Goal: Task Accomplishment & Management: Use online tool/utility

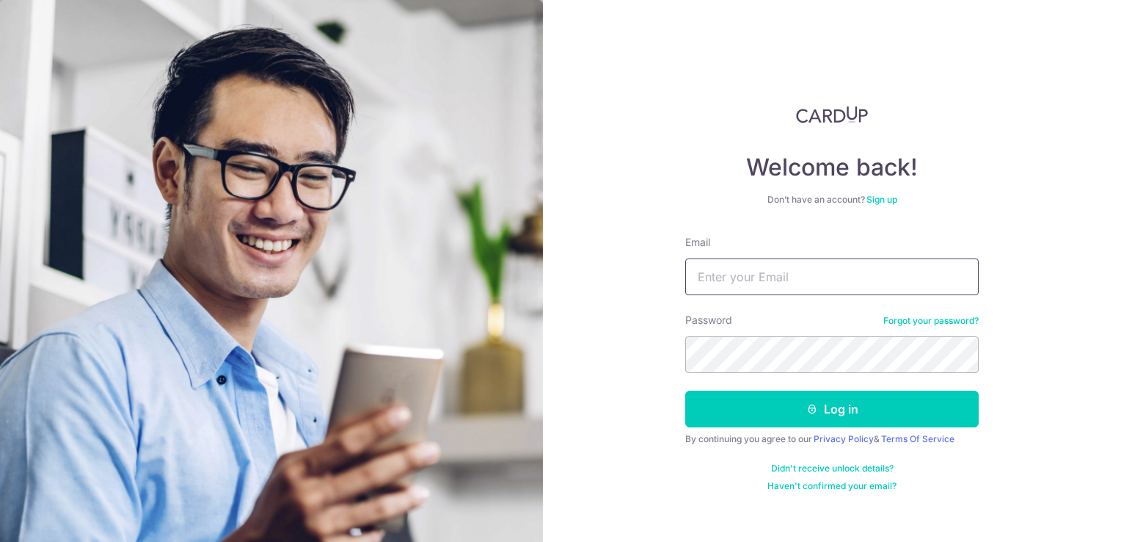
type input "[PERSON_NAME][EMAIL_ADDRESS][DOMAIN_NAME]"
click at [575, 327] on div "Welcome back! Don’t have an account? Sign up Email valentina@smm.edu.sg Passwor…" at bounding box center [832, 271] width 578 height 542
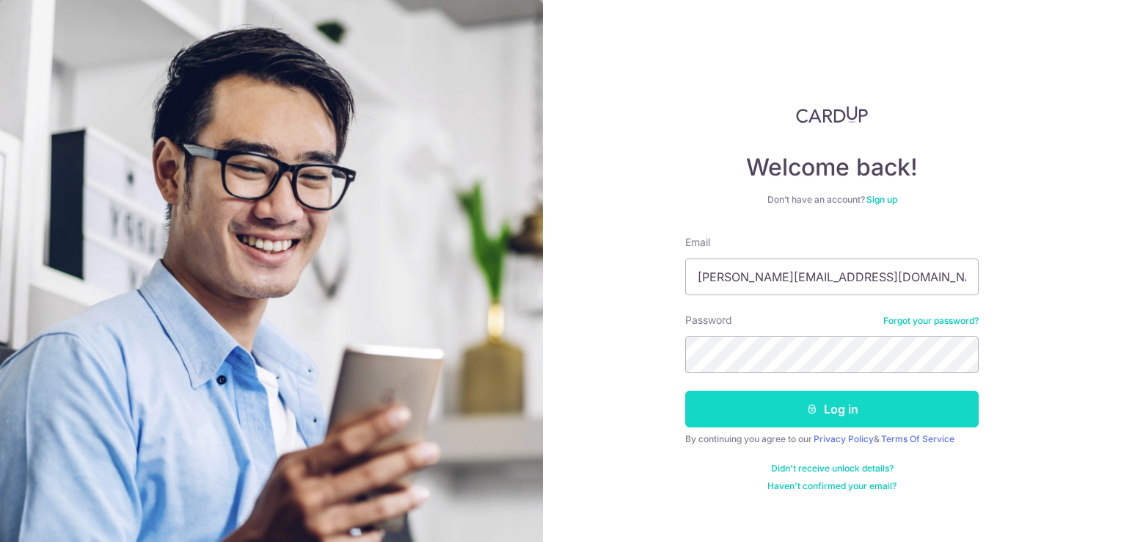
drag, startPoint x: 680, startPoint y: 343, endPoint x: 834, endPoint y: 408, distance: 167.4
click at [834, 409] on button "Log in" at bounding box center [832, 408] width 294 height 37
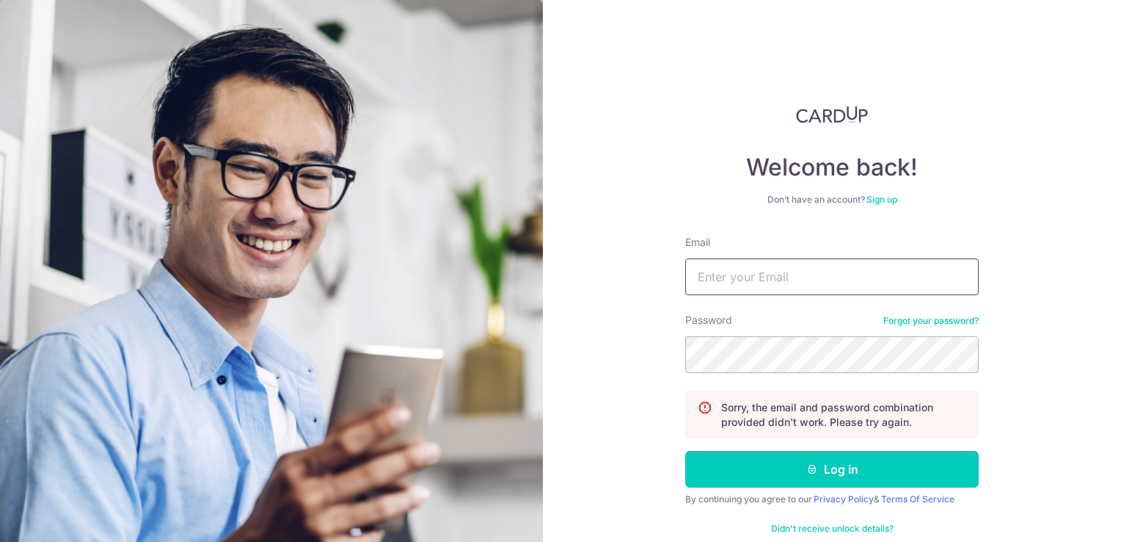
type input "valentina@smm.edu.sg"
click at [602, 342] on div "Welcome back! Don’t have an account? Sign up Email valentina@smm.edu.sg Passwor…" at bounding box center [832, 271] width 578 height 542
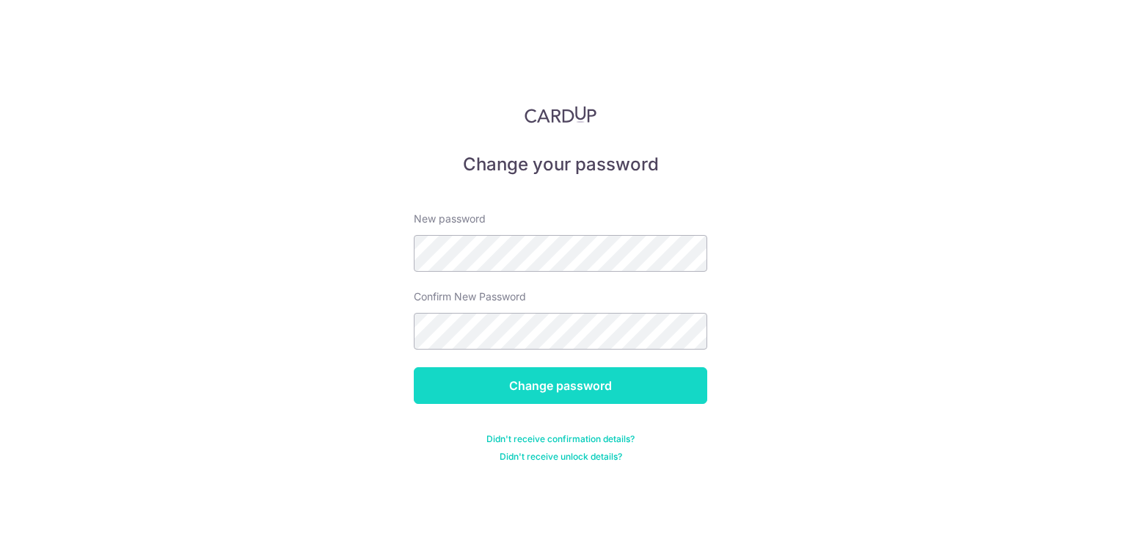
click at [423, 395] on input "Change password" at bounding box center [561, 385] width 294 height 37
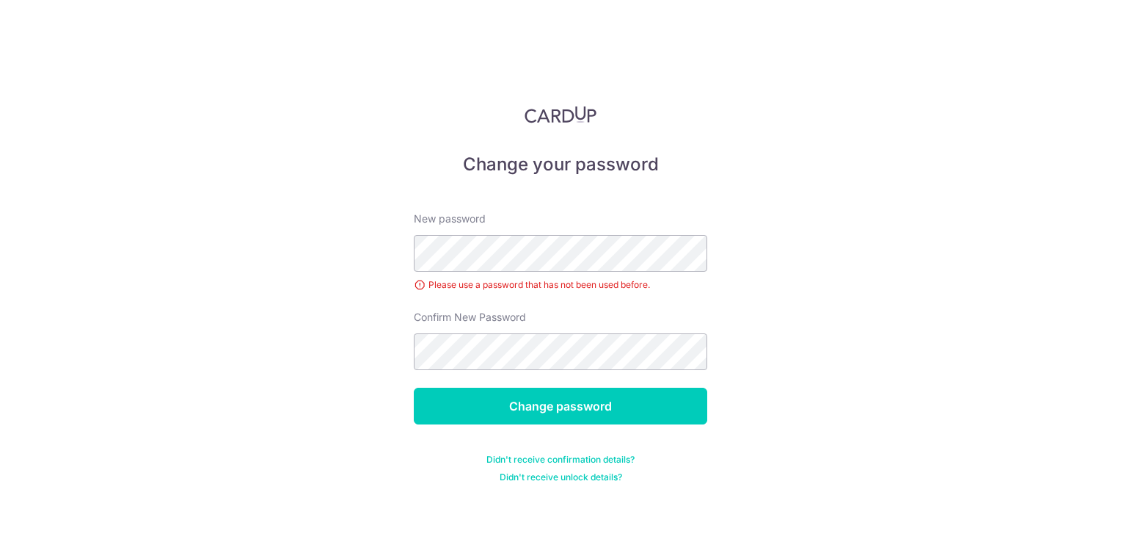
click at [614, 386] on form "New password Please use a password that has not been used before. Confirm New P…" at bounding box center [561, 338] width 294 height 289
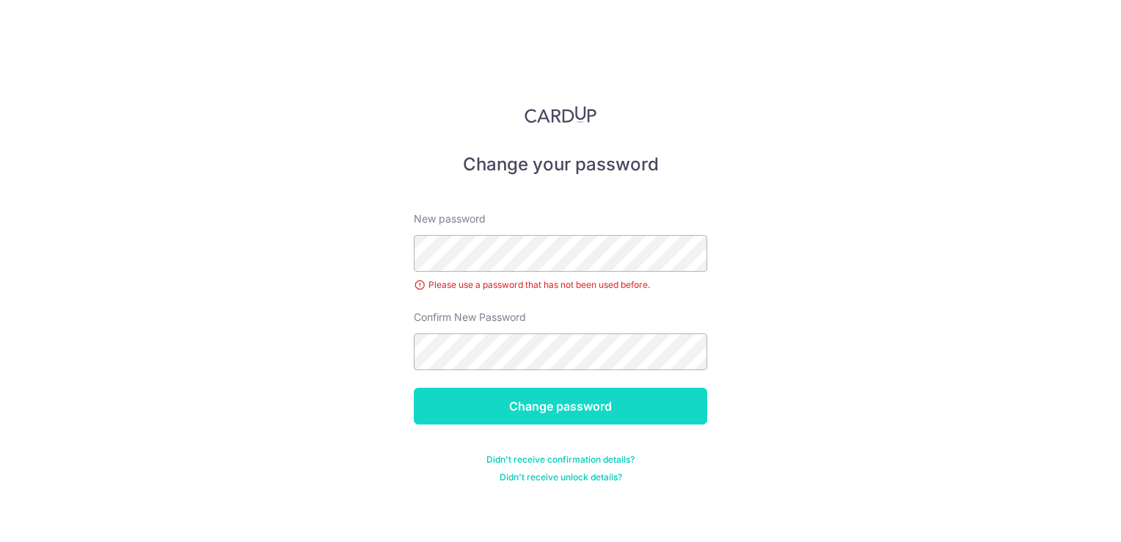
click at [602, 396] on input "Change password" at bounding box center [561, 405] width 294 height 37
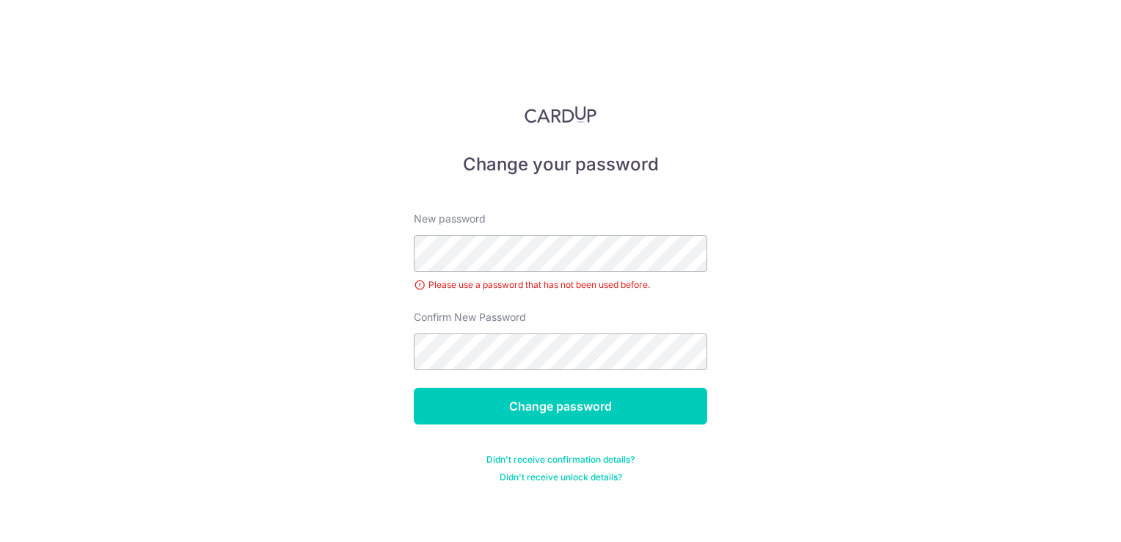
click at [801, 392] on div "Change your password New password Please use a password that has not been used …" at bounding box center [560, 271] width 1121 height 542
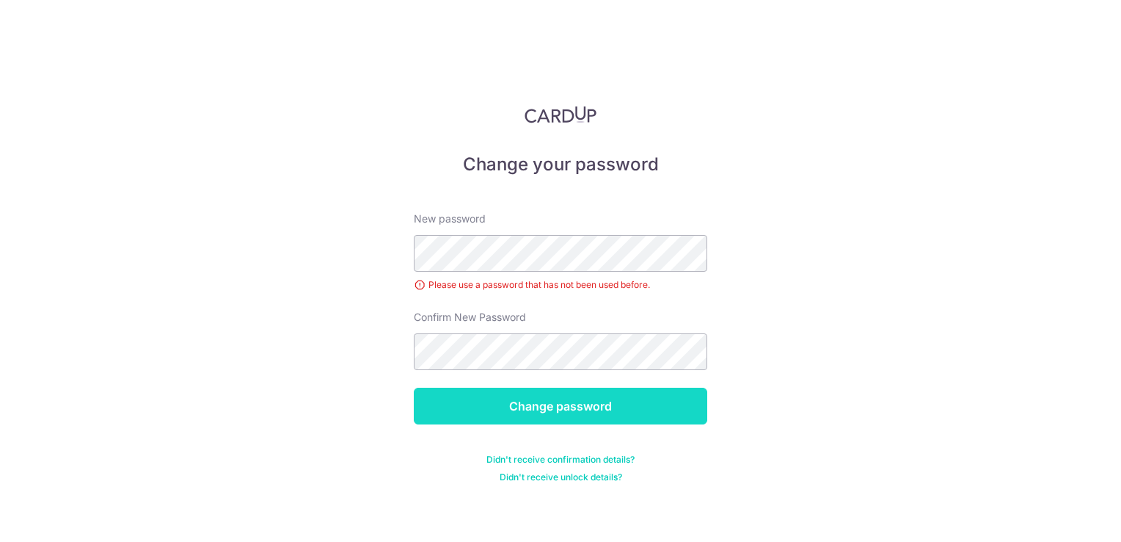
click at [606, 422] on input "Change password" at bounding box center [561, 405] width 294 height 37
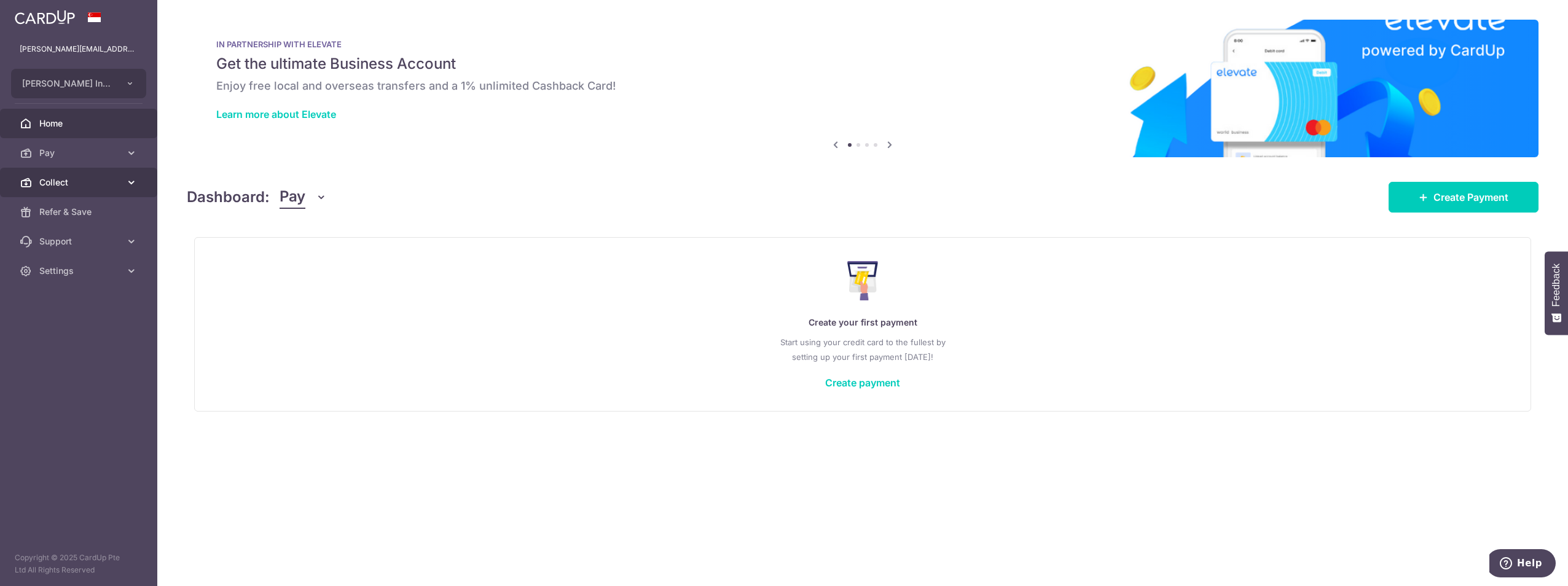
click at [78, 169] on link "Collect" at bounding box center [79, 182] width 157 height 29
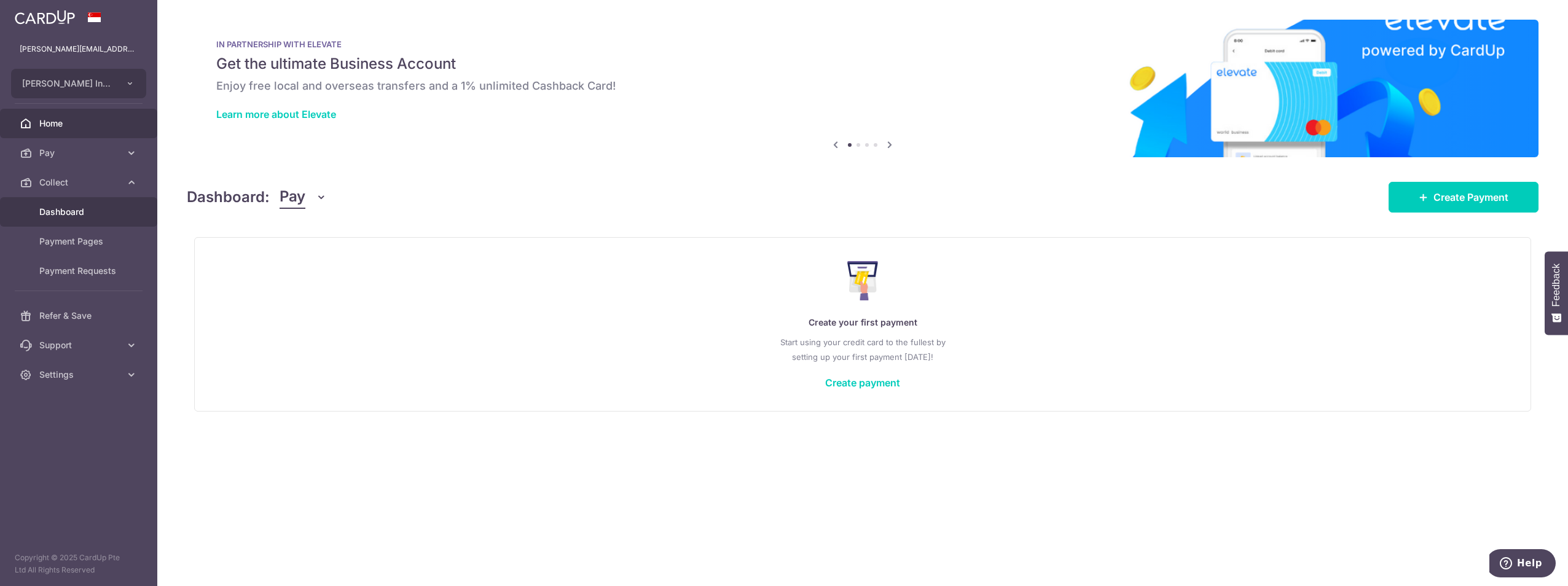
click at [82, 207] on span "Dashboard" at bounding box center [80, 212] width 81 height 13
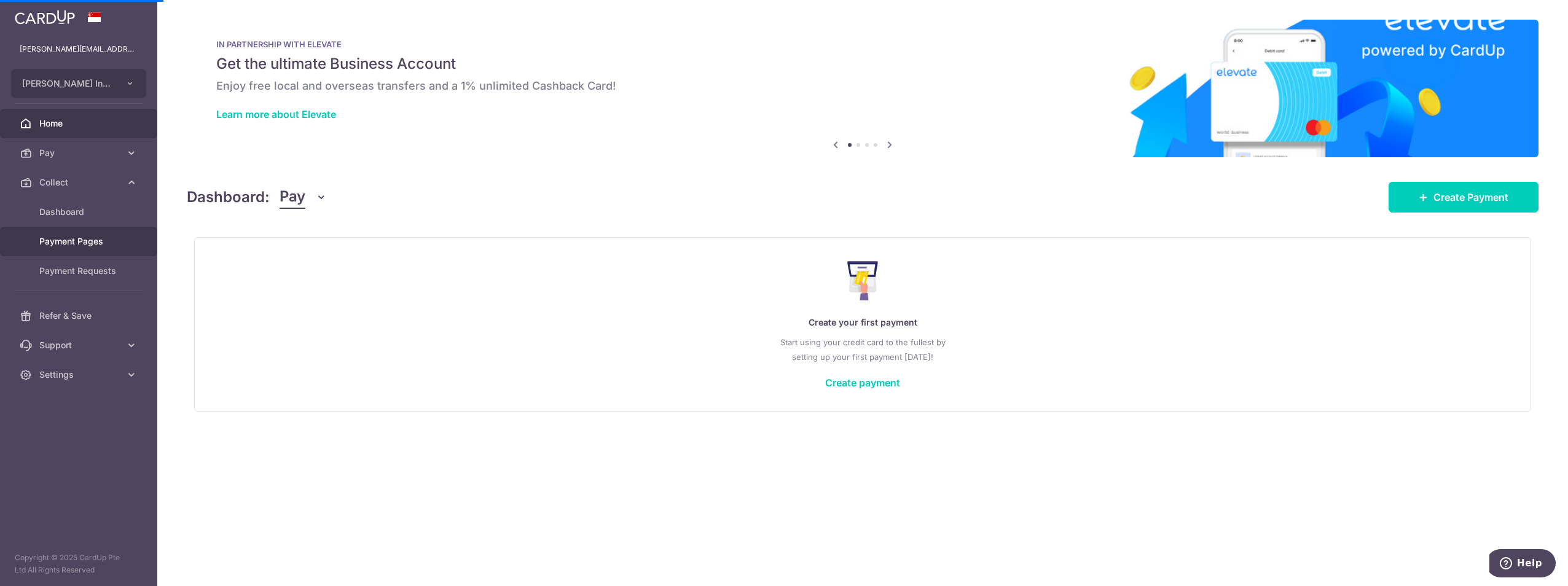
click at [66, 237] on span "Payment Pages" at bounding box center [80, 241] width 81 height 13
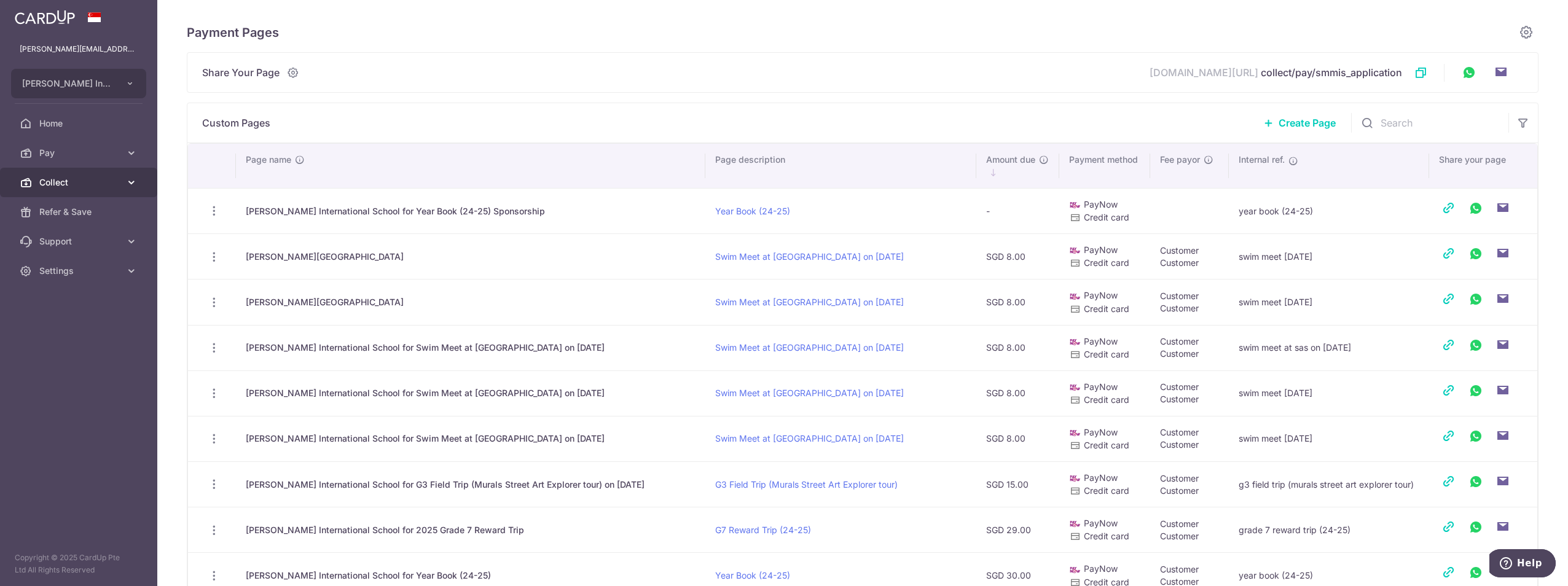
click at [85, 182] on span "Collect" at bounding box center [80, 182] width 81 height 13
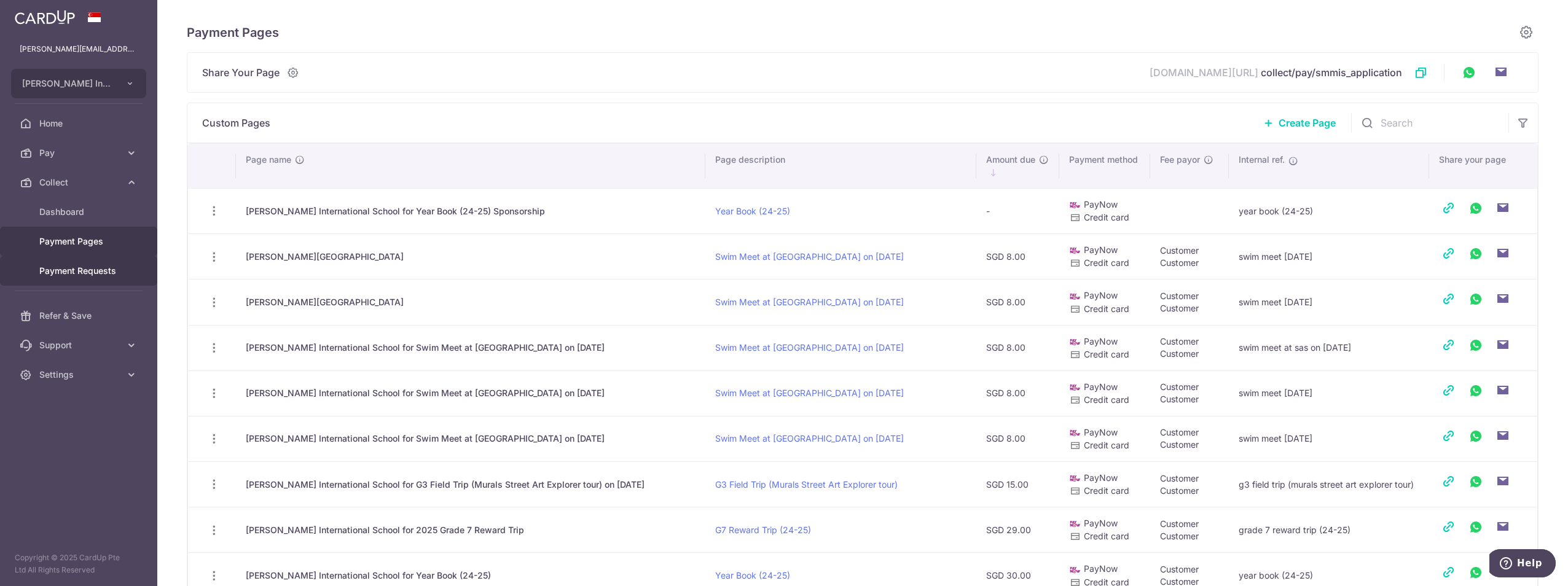
click at [66, 267] on span "Payment Requests" at bounding box center [80, 270] width 81 height 13
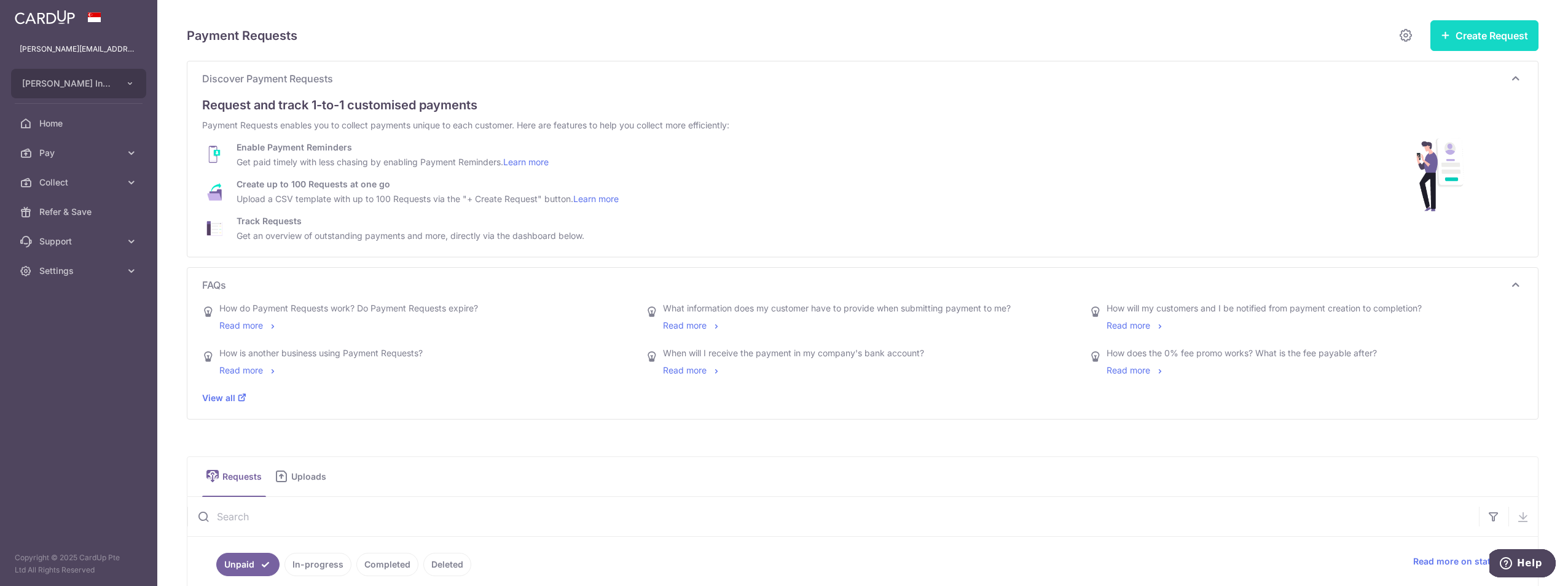
click at [938, 33] on button "Create Request" at bounding box center [1484, 35] width 108 height 31
click at [938, 72] on span "Single Request" at bounding box center [1464, 74] width 126 height 15
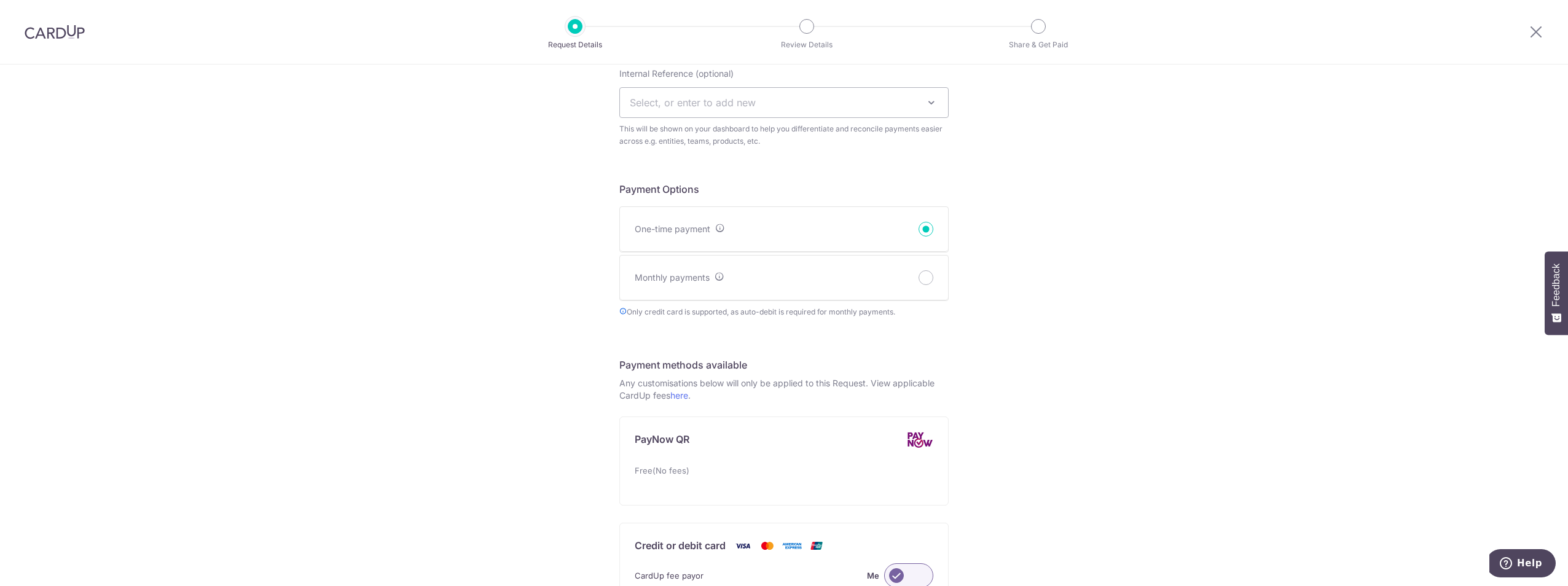
scroll to position [410, 0]
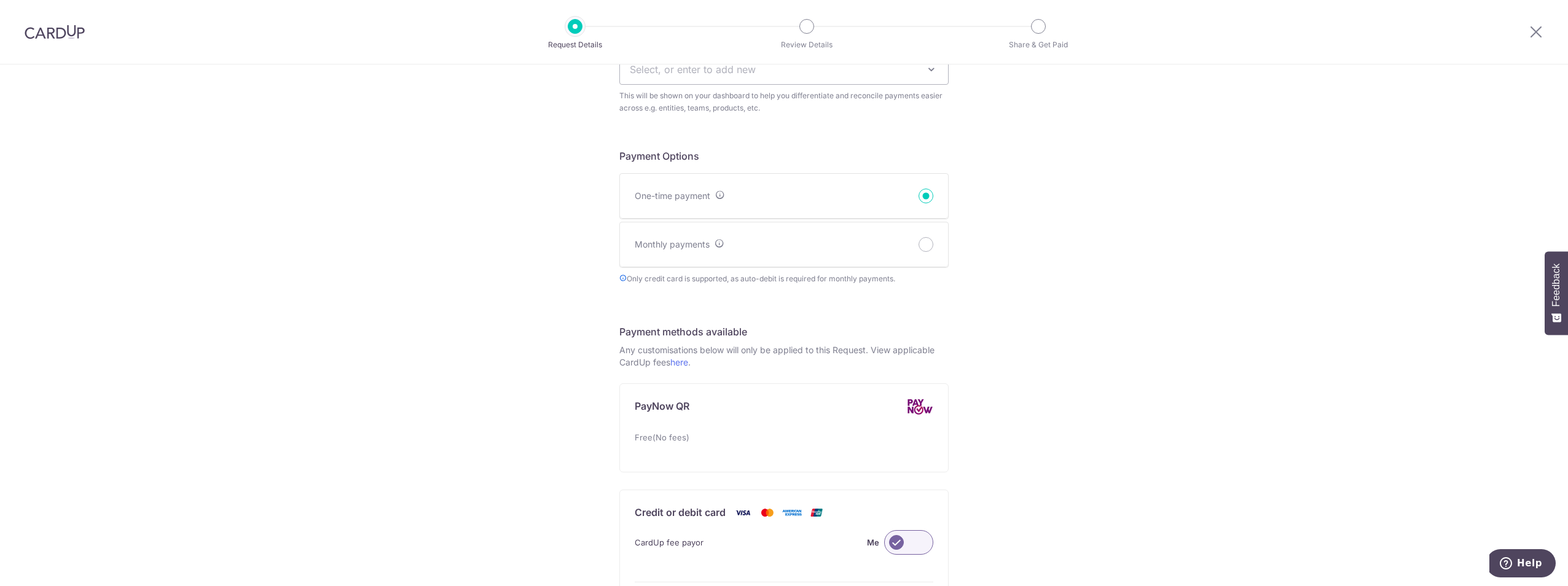
click at [870, 239] on div "Monthly payments" at bounding box center [784, 245] width 328 height 45
click at [918, 237] on input "Monthly payments" at bounding box center [926, 244] width 15 height 15
radio input "true"
